Goal: Information Seeking & Learning: Learn about a topic

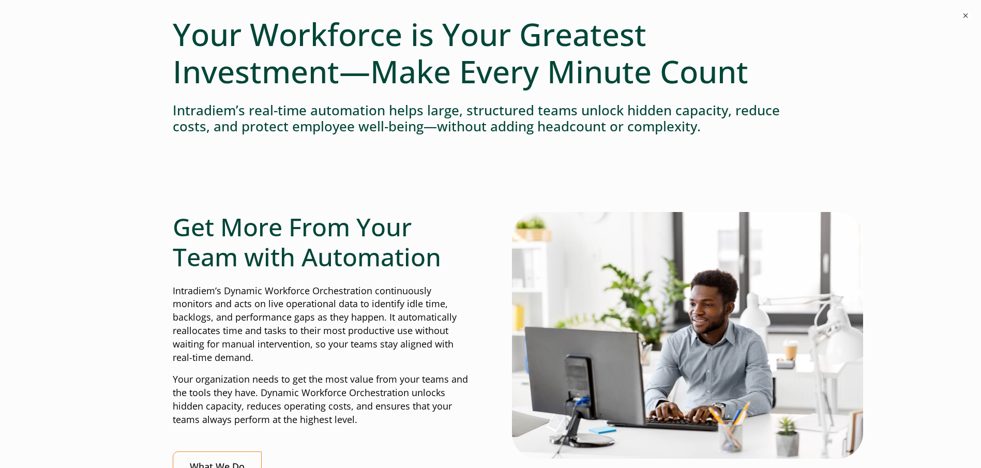
scroll to position [103, 0]
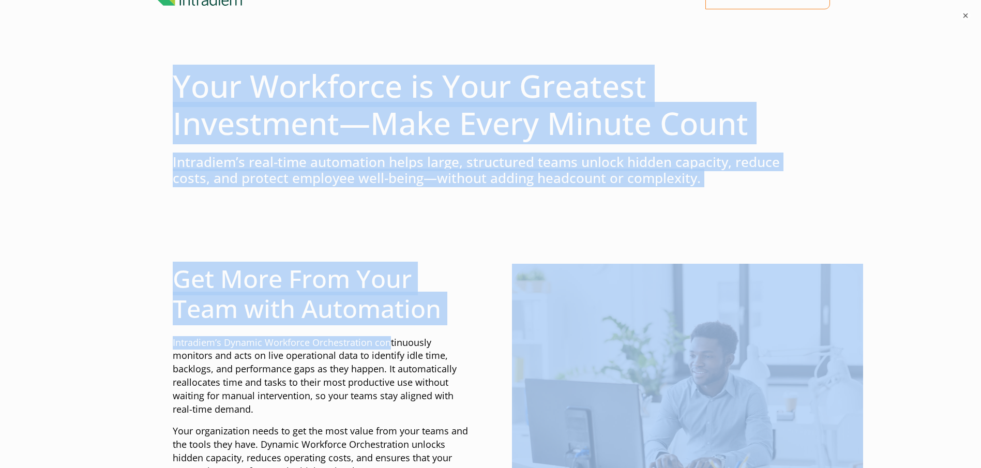
drag, startPoint x: 153, startPoint y: 79, endPoint x: 387, endPoint y: 338, distance: 349.2
click at [178, 142] on h1 "Your Workforce is Your Greatest Investment—Make Every Minute Count" at bounding box center [491, 104] width 636 height 74
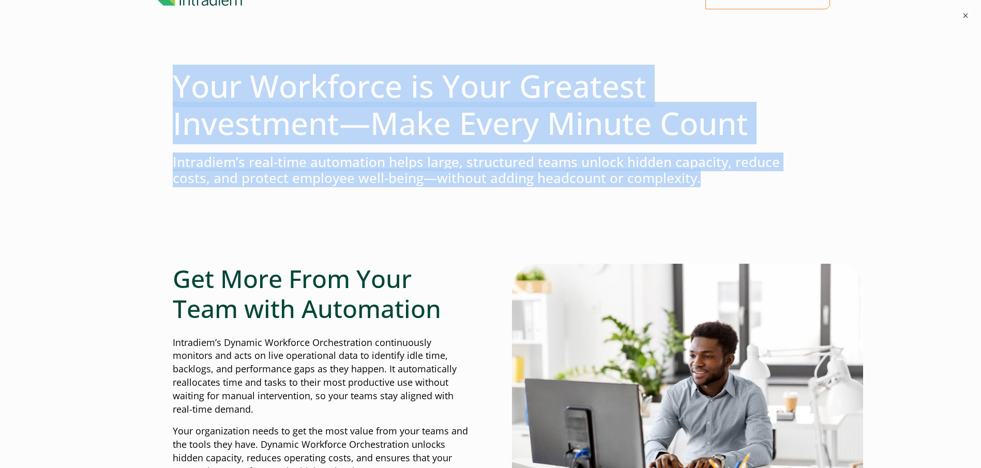
drag, startPoint x: 169, startPoint y: 81, endPoint x: 784, endPoint y: 179, distance: 623.0
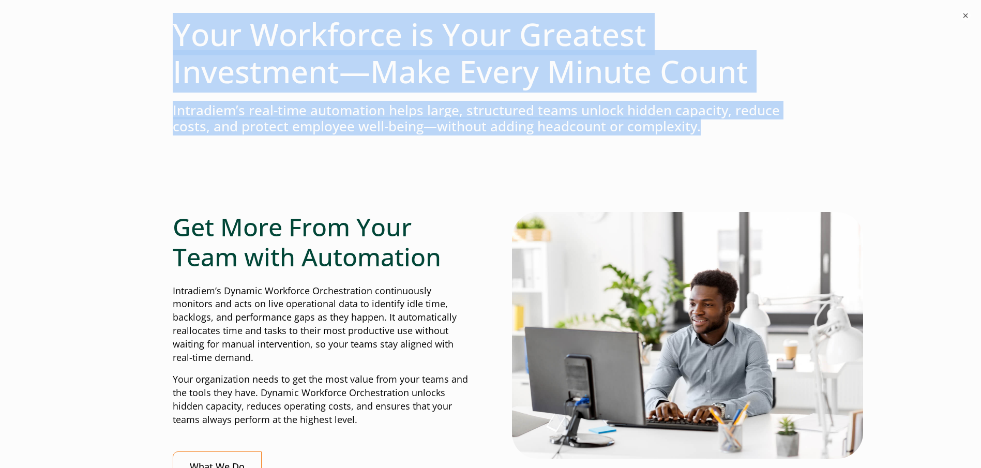
scroll to position [0, 0]
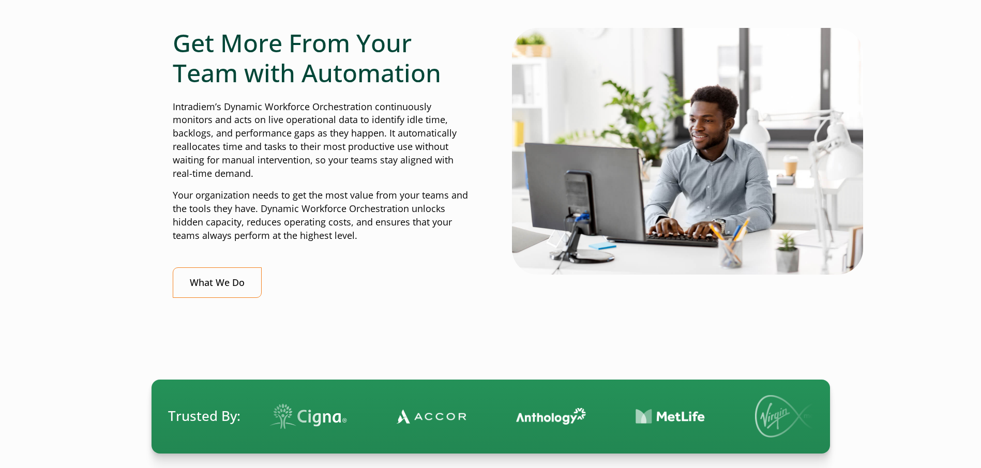
scroll to position [310, 0]
